Goal: Find specific page/section: Find specific page/section

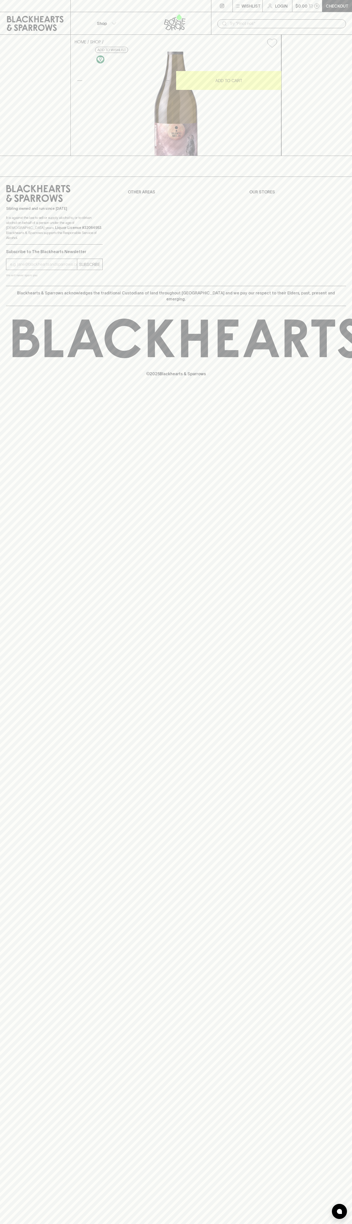
click at [338, 20] on input "text" at bounding box center [286, 24] width 113 height 8
click at [338, 274] on div "⠀ ⠀ Wishlist Login $0.00 0 Checkout Shop ​ HOME SHOP Blood Moon Wines Seeker Ch…" at bounding box center [176, 612] width 352 height 1224
click at [33, 1223] on html "⠀ ⠀ Wishlist Login $0.00 0 Checkout Shop ​ HOME SHOP Blood Moon Wines Seeker Ch…" at bounding box center [176, 612] width 352 height 1224
click at [13, 389] on div "© 2025 Blackhearts & Sparrows" at bounding box center [176, 347] width 352 height 83
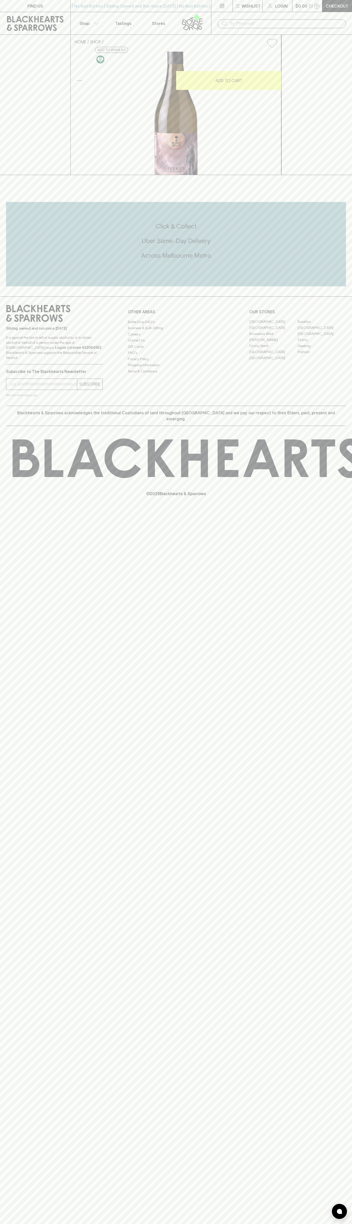
click at [322, 343] on link "Fitzroy" at bounding box center [322, 340] width 48 height 6
